Goal: Task Accomplishment & Management: Use online tool/utility

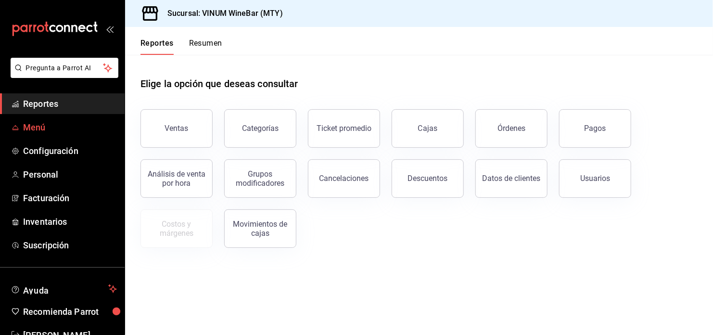
click at [34, 124] on span "Menú" at bounding box center [70, 127] width 94 height 13
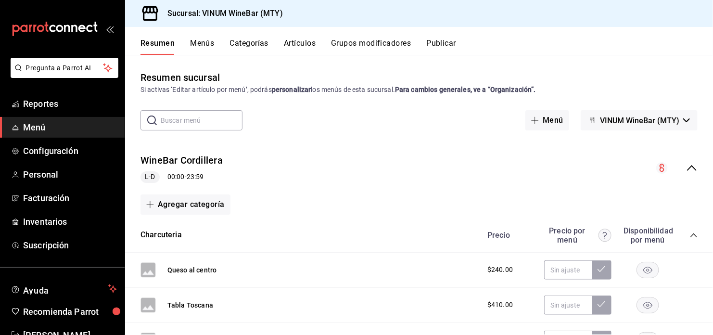
click at [295, 43] on button "Artículos" at bounding box center [300, 46] width 32 height 16
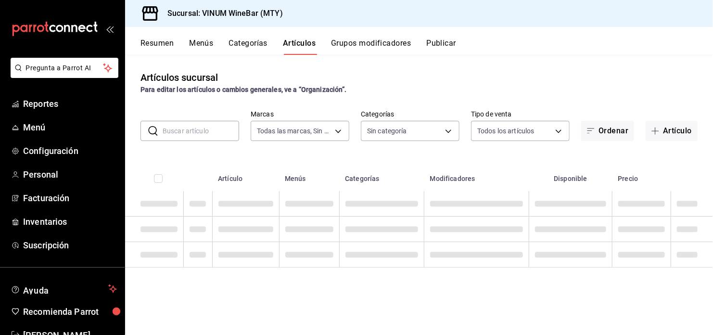
type input "ca8f1d25-6a21-40a6-b6ec-24c4b669c59a"
click at [188, 128] on input "text" at bounding box center [201, 130] width 76 height 19
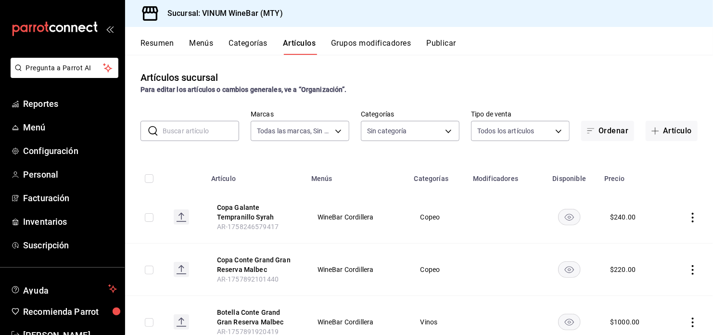
type input "52db0966-aed8-4277-8cb6-402e310174d1,e70bd9e4-23ac-4207-ab30-360fd1df7980,52098…"
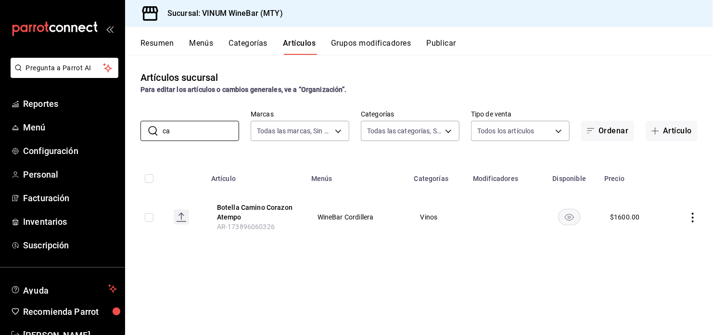
type input "c"
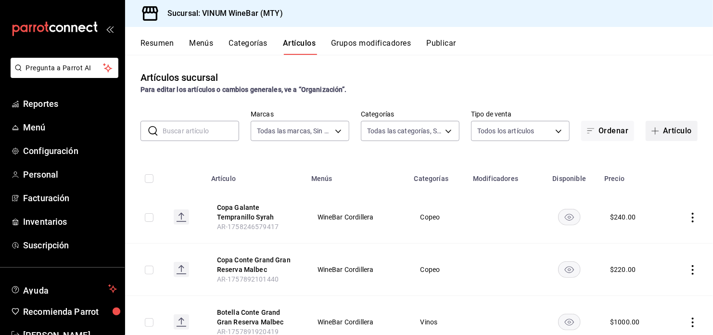
click at [662, 128] on button "Artículo" at bounding box center [672, 131] width 52 height 20
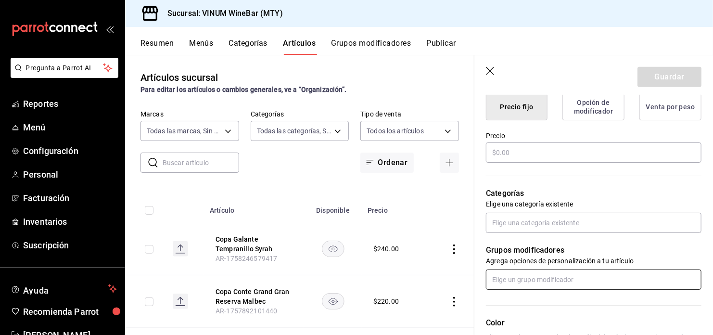
scroll to position [256, 0]
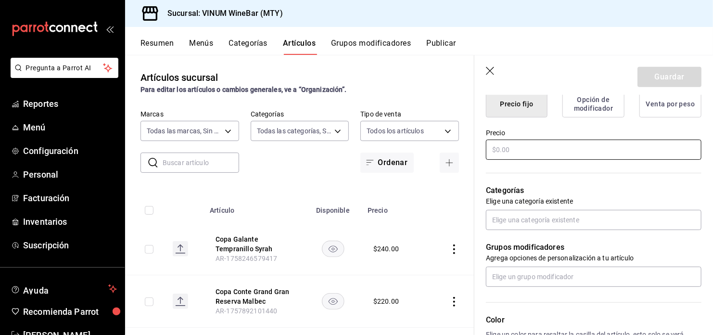
type input "Copa Cara Sucia Nebbiolo"
click at [519, 151] on input "text" at bounding box center [594, 150] width 216 height 20
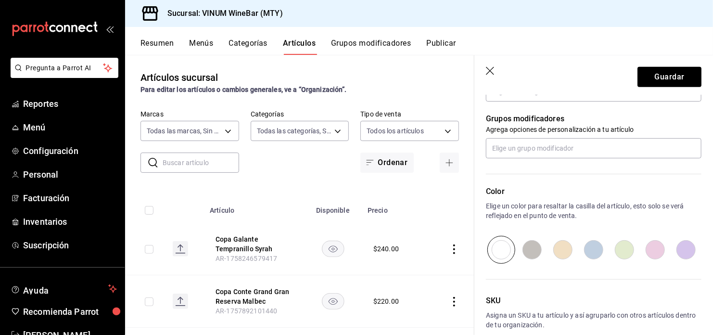
scroll to position [320, 0]
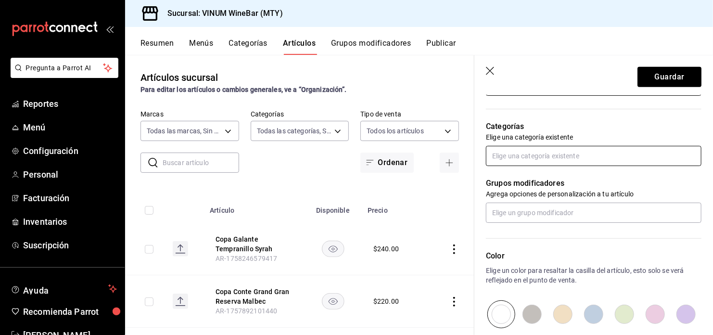
type input "$190.00"
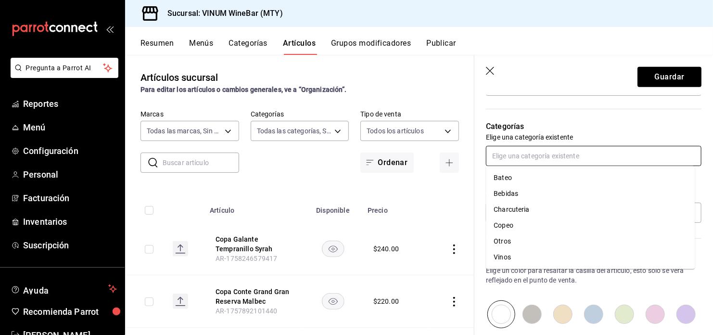
click at [543, 154] on input "text" at bounding box center [594, 156] width 216 height 20
click at [515, 225] on li "Copeo" at bounding box center [590, 225] width 209 height 16
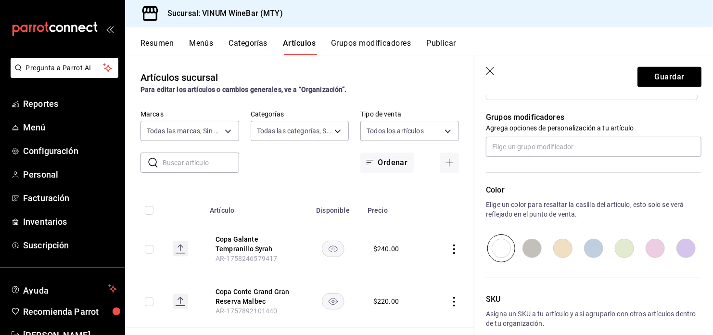
scroll to position [466, 0]
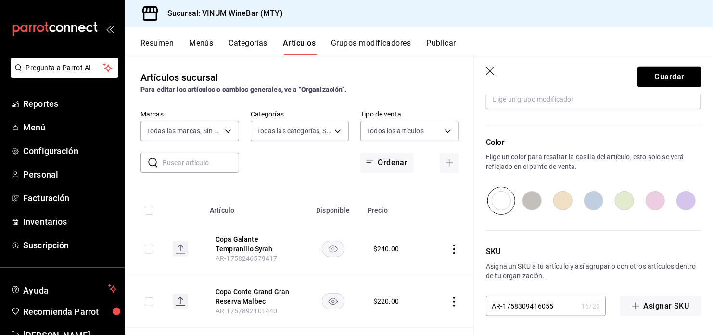
click at [675, 202] on input "radio" at bounding box center [686, 201] width 31 height 28
radio input "true"
click at [657, 77] on button "Guardar" at bounding box center [669, 77] width 64 height 20
